Goal: Information Seeking & Learning: Learn about a topic

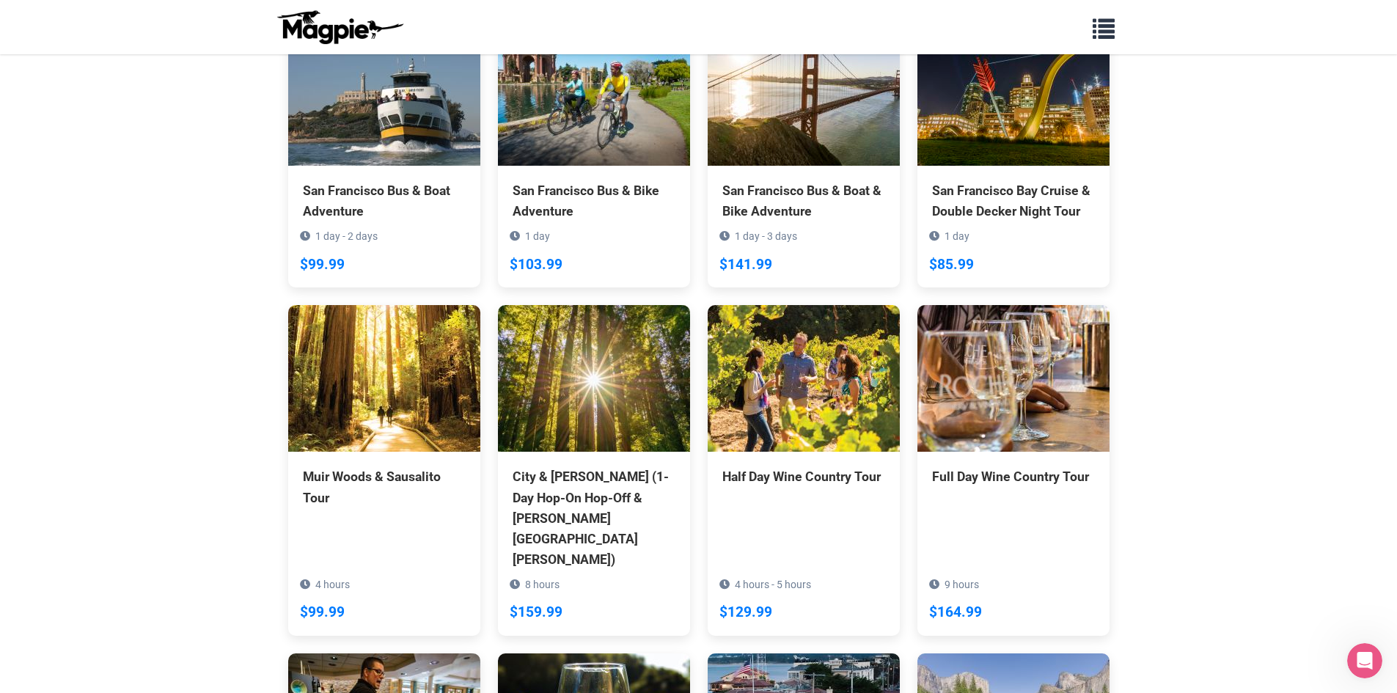
scroll to position [799, 0]
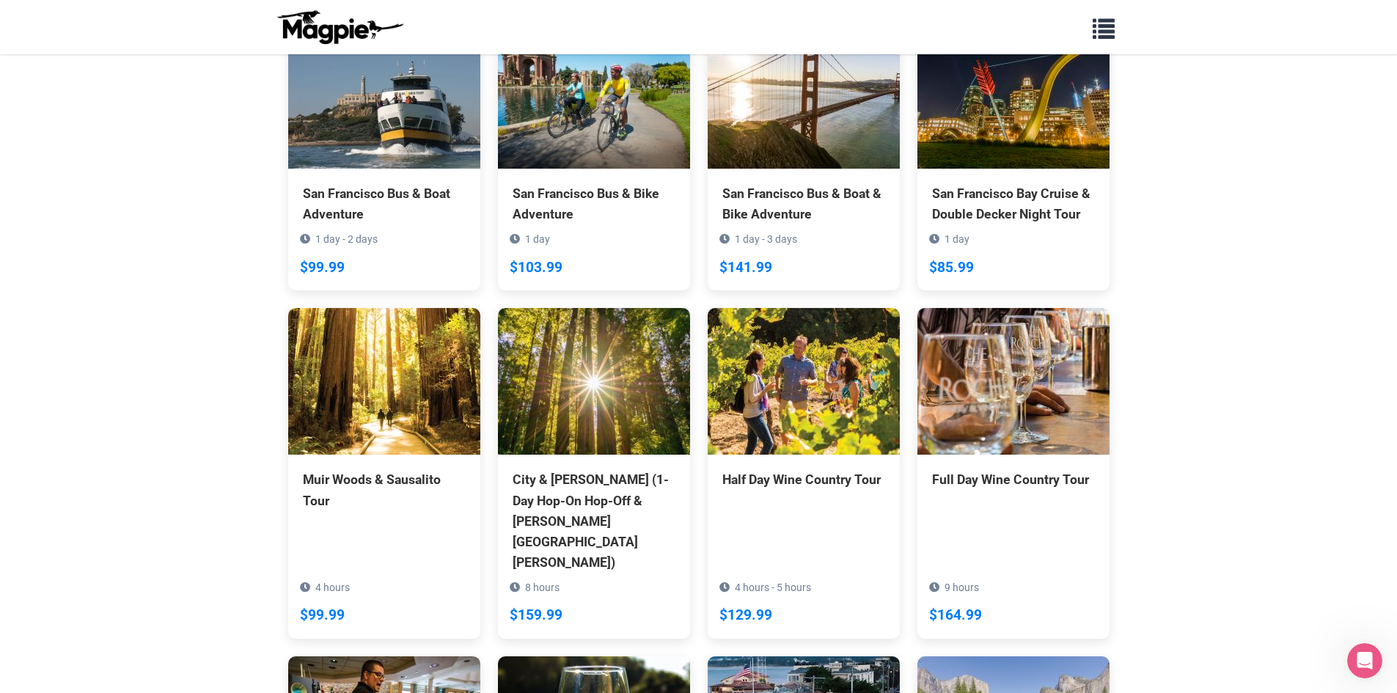
click at [150, 456] on section "Back to Reseller View All Products 1 Day Hop-On Hop-Off Tour 1 day $69.99 1 Day…" at bounding box center [698, 131] width 1397 height 1752
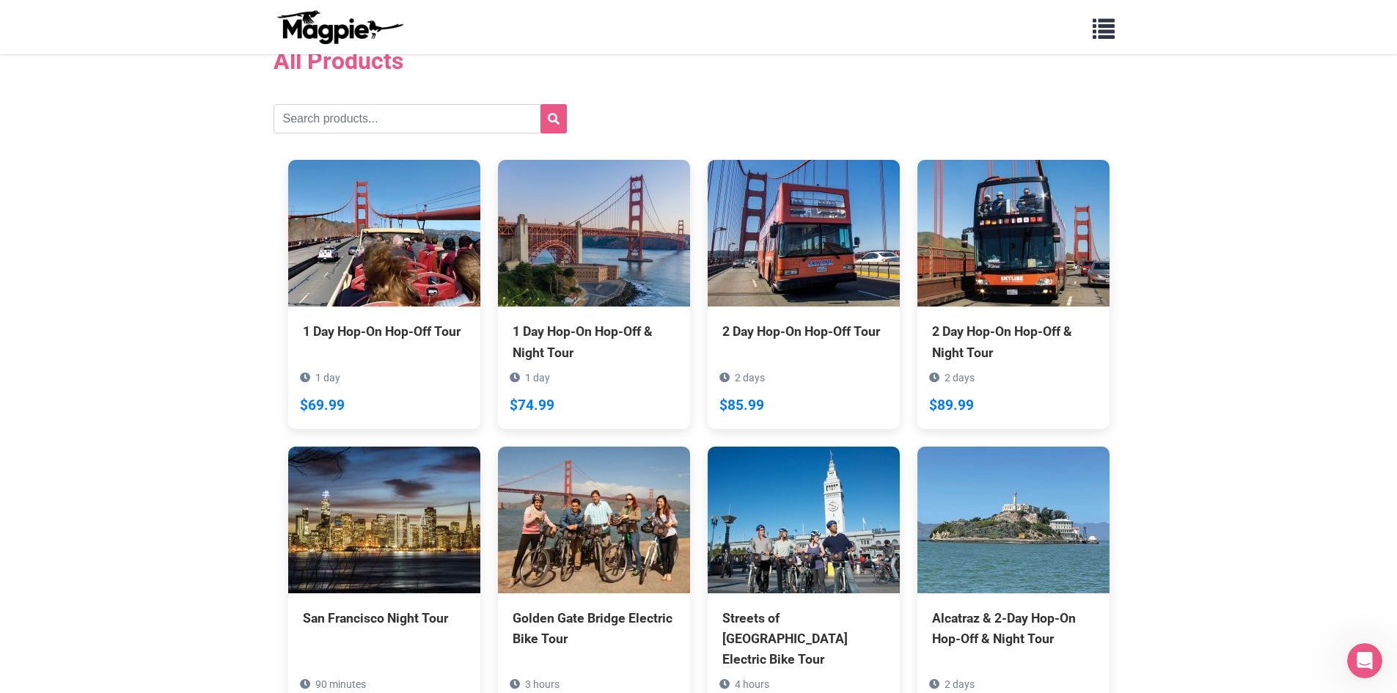
scroll to position [0, 0]
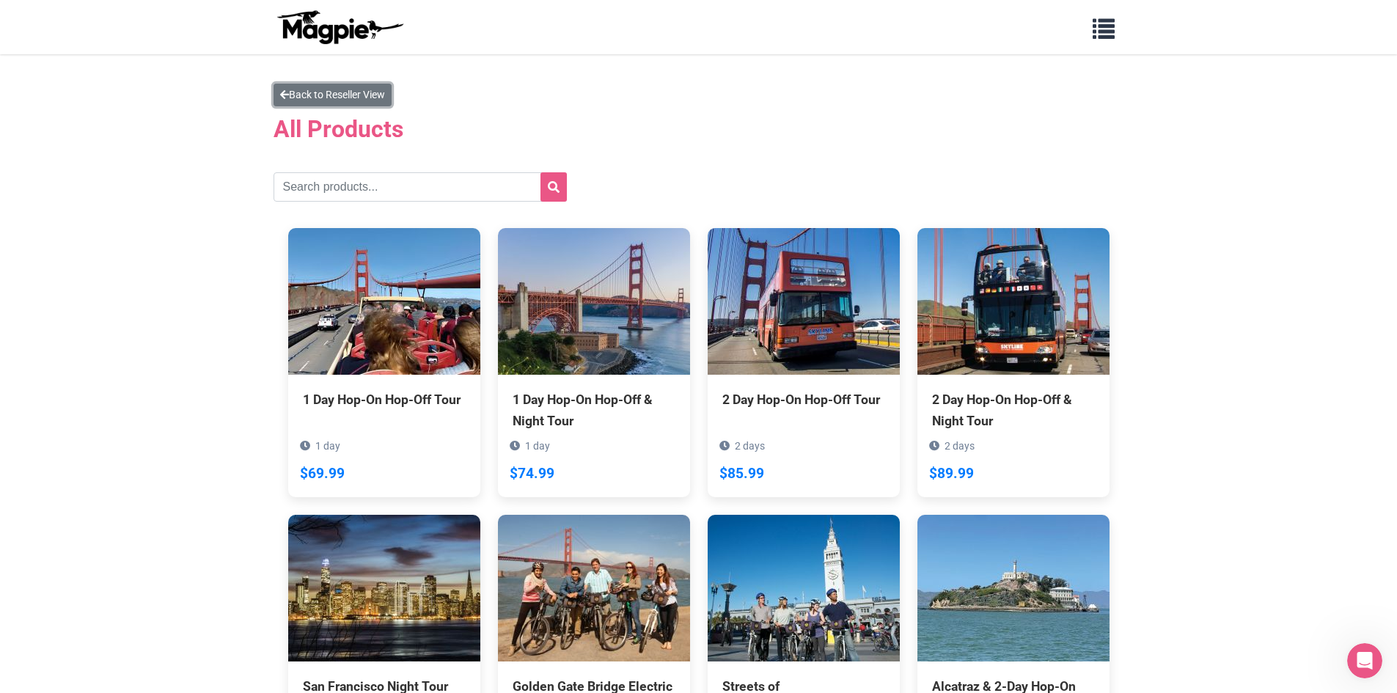
click at [331, 89] on link "Back to Reseller View" at bounding box center [332, 95] width 118 height 23
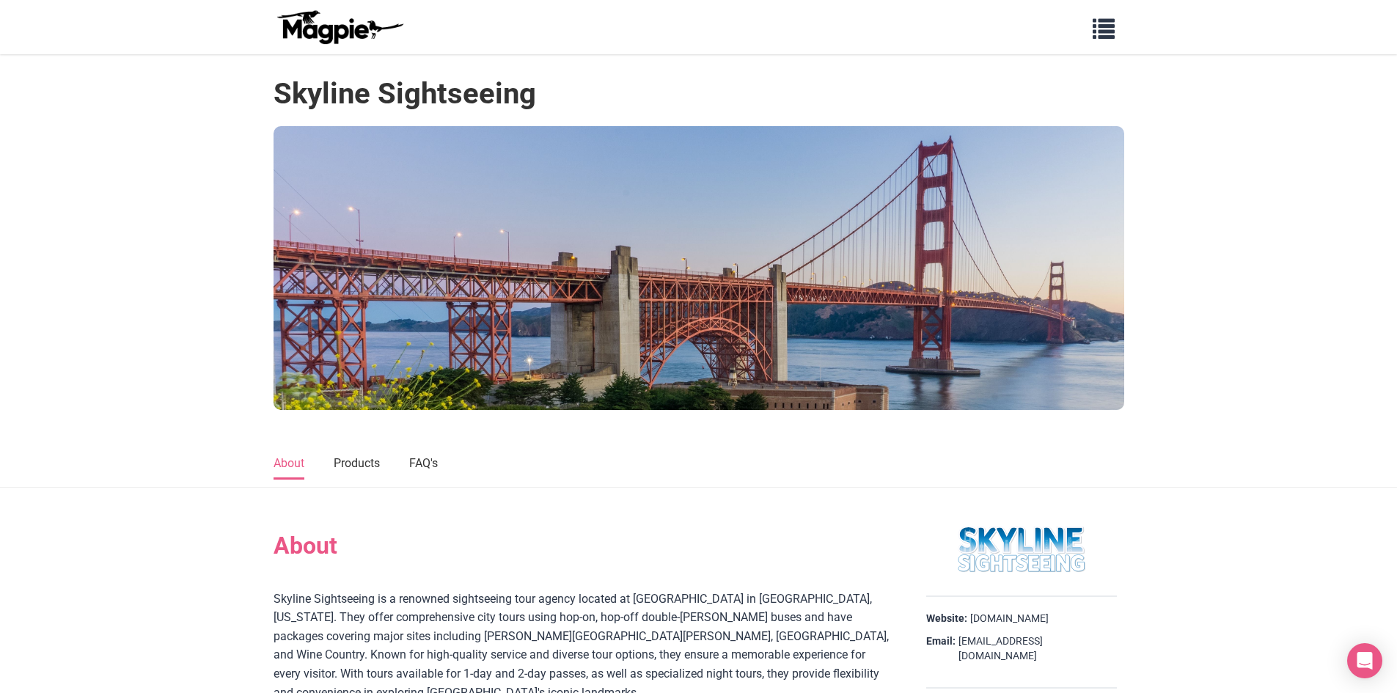
click at [482, 551] on h2 "About" at bounding box center [581, 546] width 616 height 28
drag, startPoint x: 369, startPoint y: 447, endPoint x: 364, endPoint y: 459, distance: 12.5
click at [368, 448] on nav "About Products FAQ's" at bounding box center [698, 463] width 1397 height 49
click at [356, 466] on link "Products" at bounding box center [357, 464] width 46 height 31
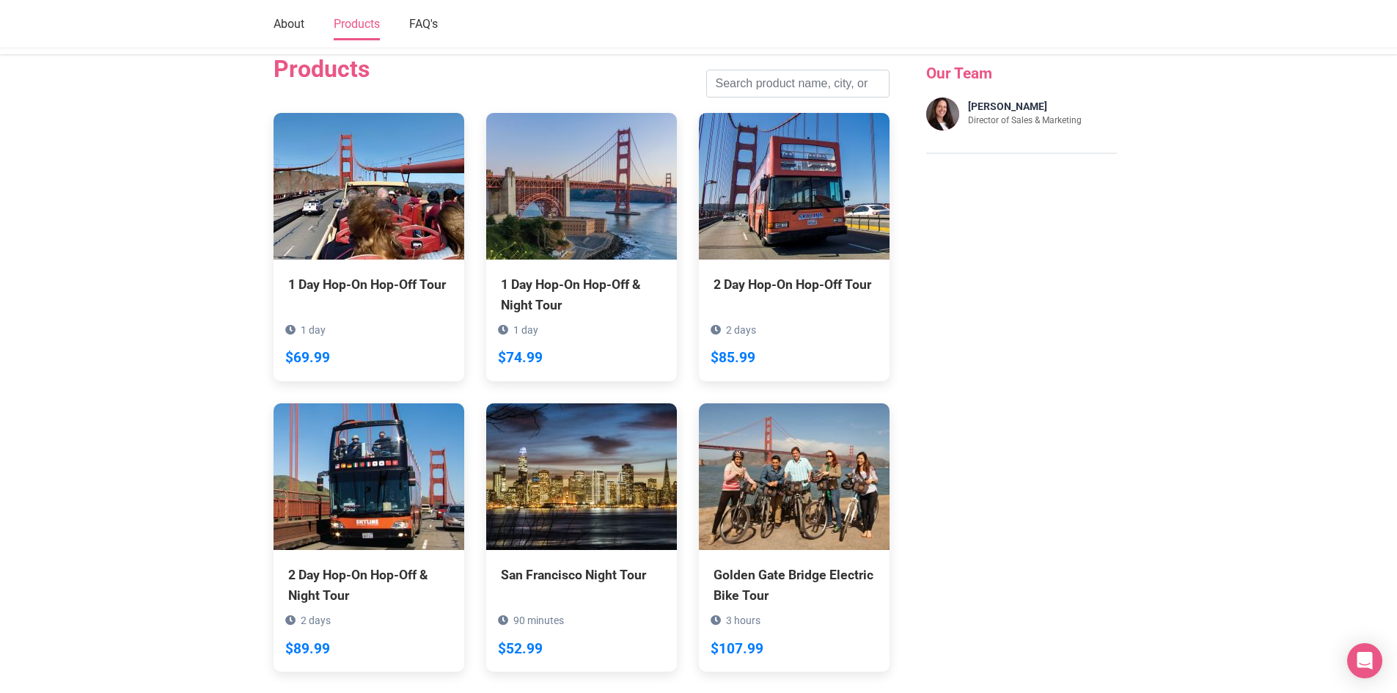
scroll to position [1065, 0]
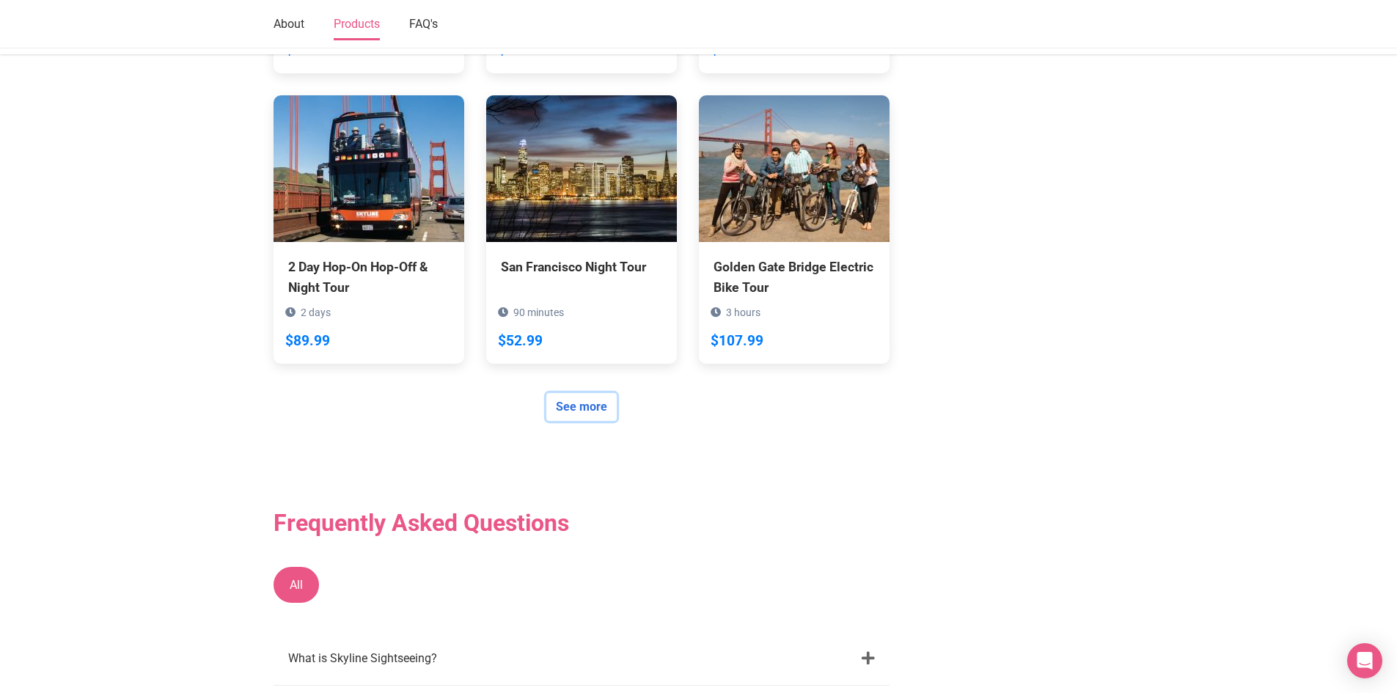
click at [569, 393] on link "See more" at bounding box center [581, 407] width 70 height 28
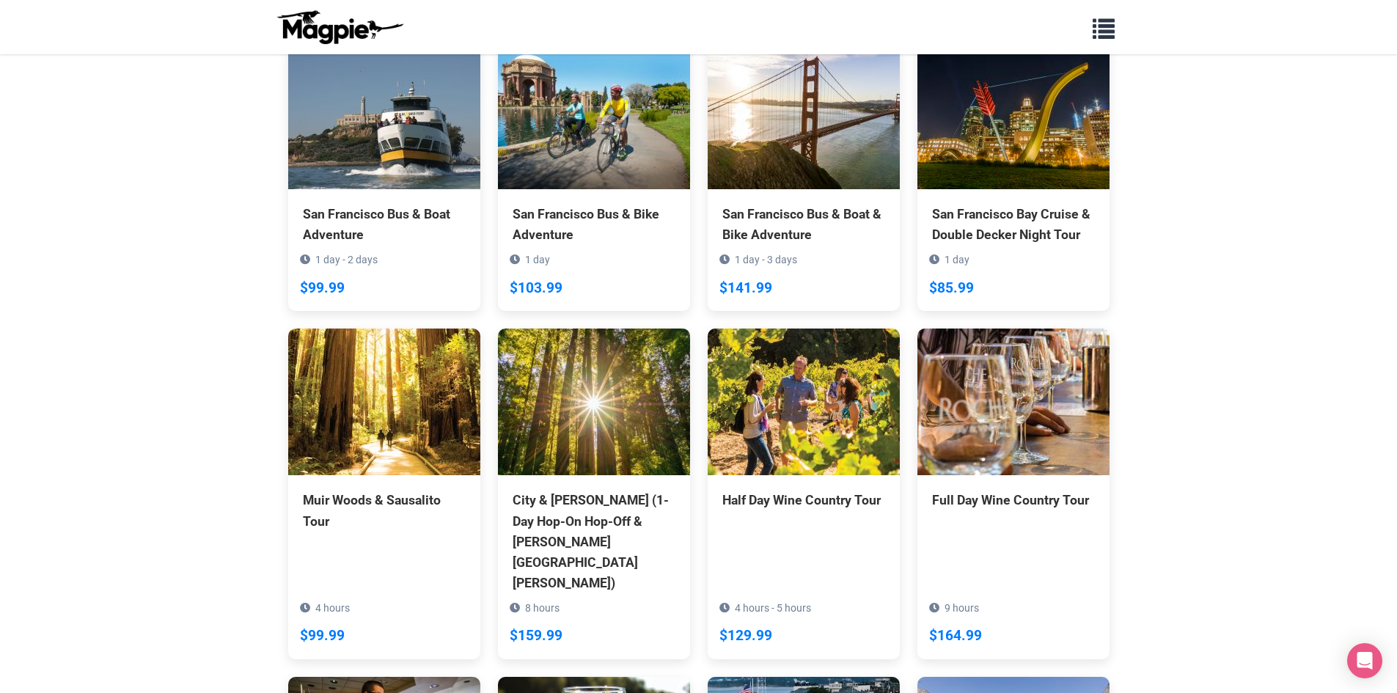
scroll to position [806, 0]
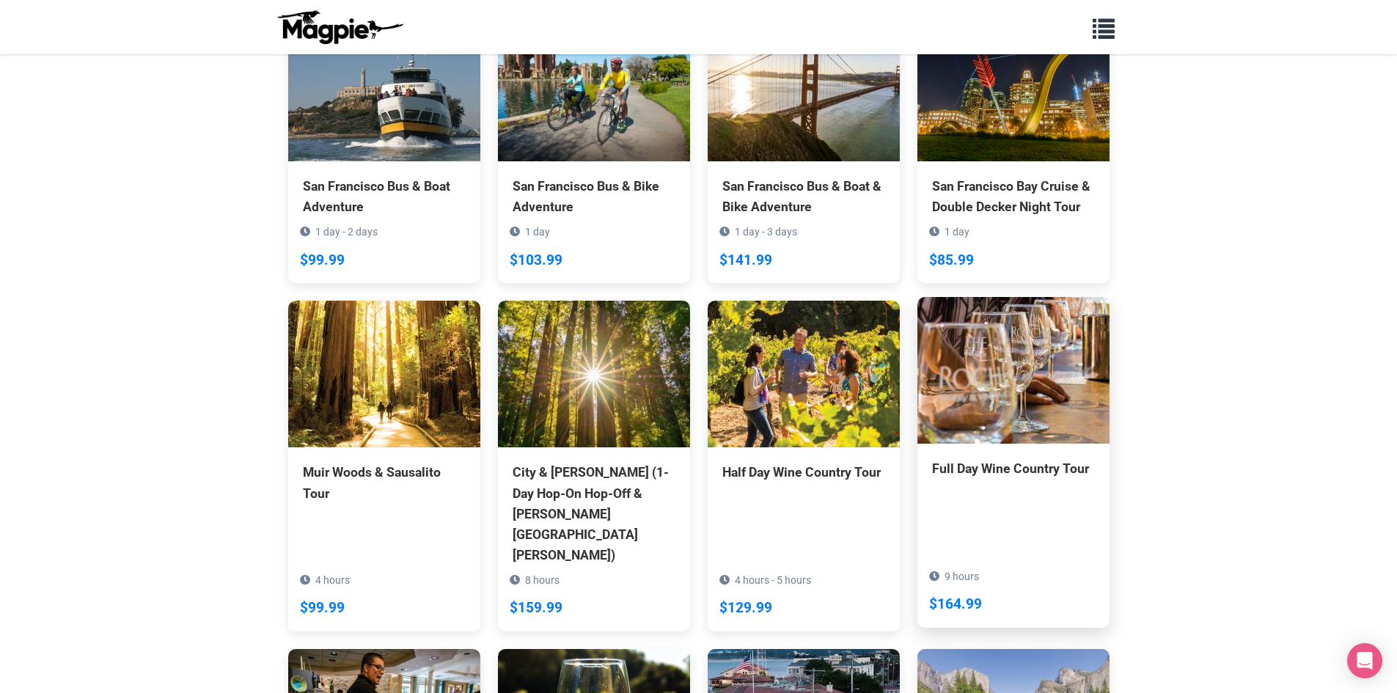
click at [999, 458] on div "Full Day Wine Country Tour" at bounding box center [1013, 468] width 163 height 21
